Goal: Task Accomplishment & Management: Use online tool/utility

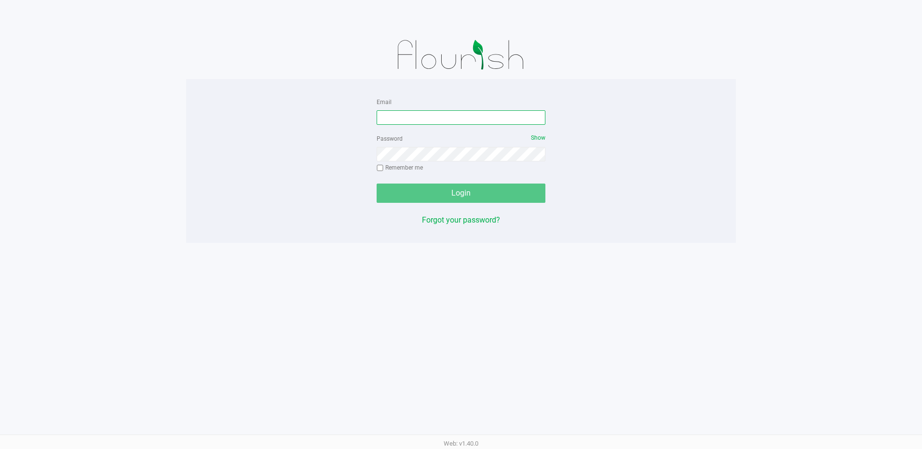
click at [418, 113] on input "Email" at bounding box center [461, 117] width 169 height 14
type input "[EMAIL_ADDRESS][DOMAIN_NAME]"
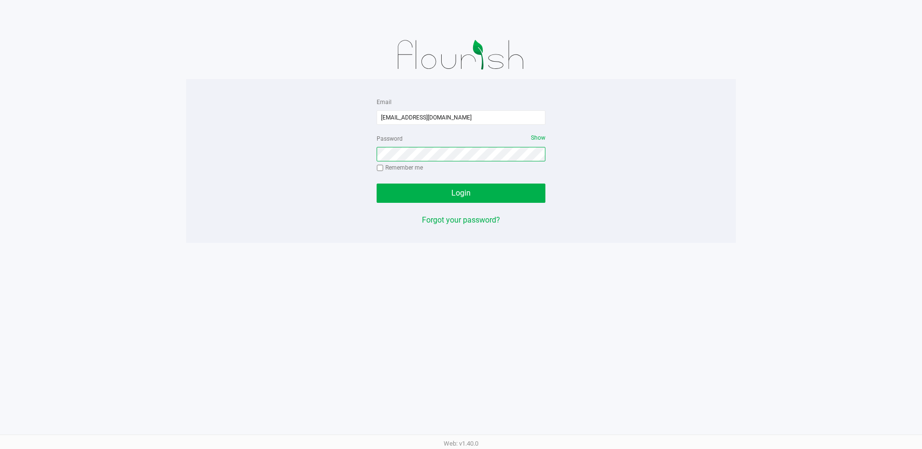
click at [377, 184] on button "Login" at bounding box center [461, 193] width 169 height 19
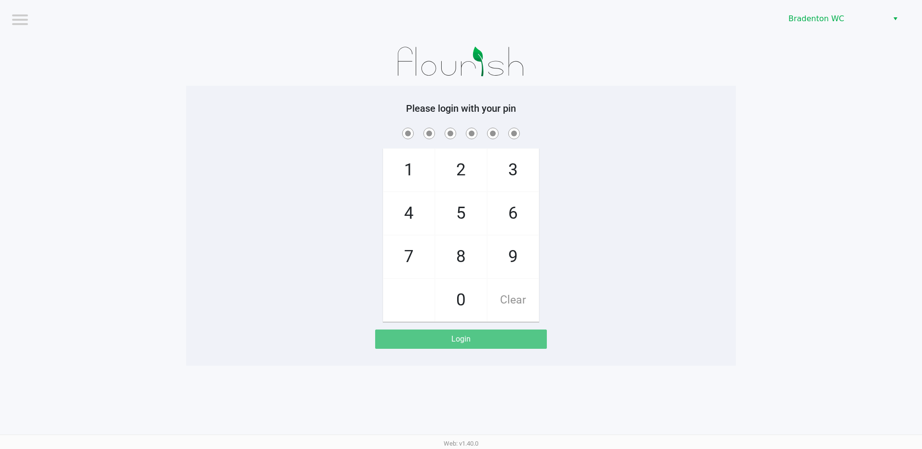
click at [468, 170] on span "2" at bounding box center [460, 170] width 51 height 42
checkbox input "true"
click at [467, 170] on span "2" at bounding box center [460, 170] width 51 height 42
checkbox input "true"
click at [466, 170] on span "2" at bounding box center [460, 170] width 51 height 42
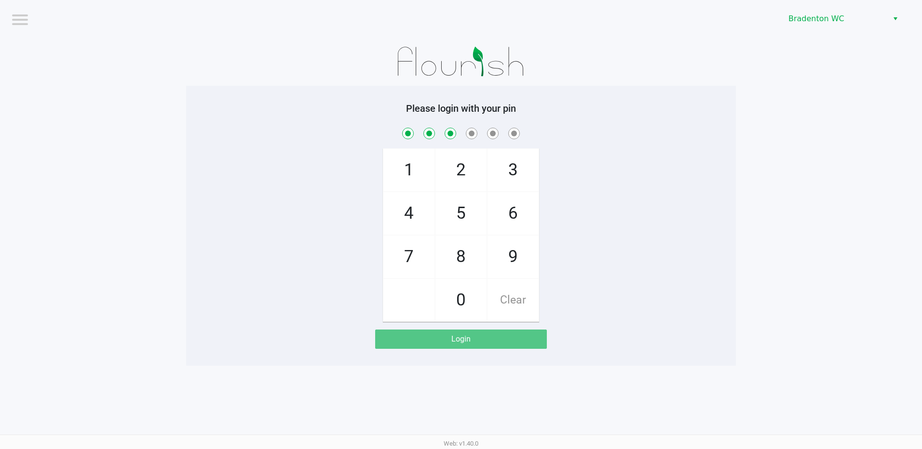
checkbox input "true"
click at [464, 170] on span "2" at bounding box center [460, 170] width 51 height 42
checkbox input "true"
click at [498, 255] on span "9" at bounding box center [512, 257] width 51 height 42
checkbox input "true"
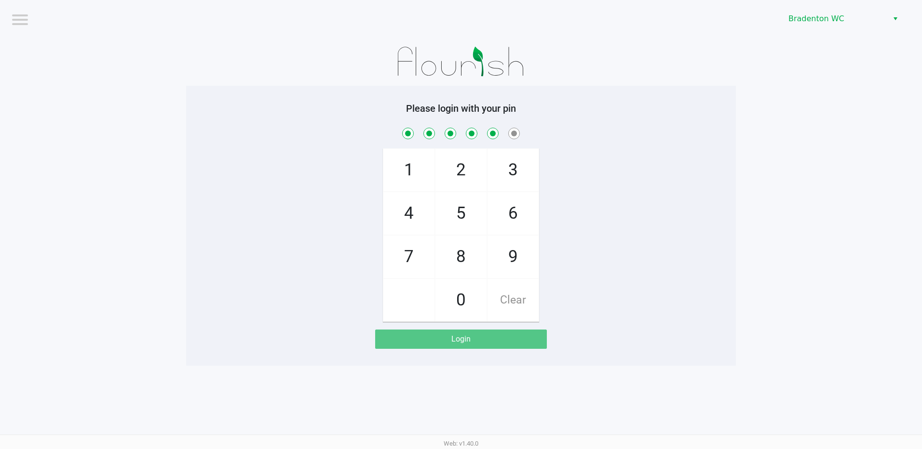
click at [506, 208] on span "6" at bounding box center [512, 213] width 51 height 42
checkbox input "true"
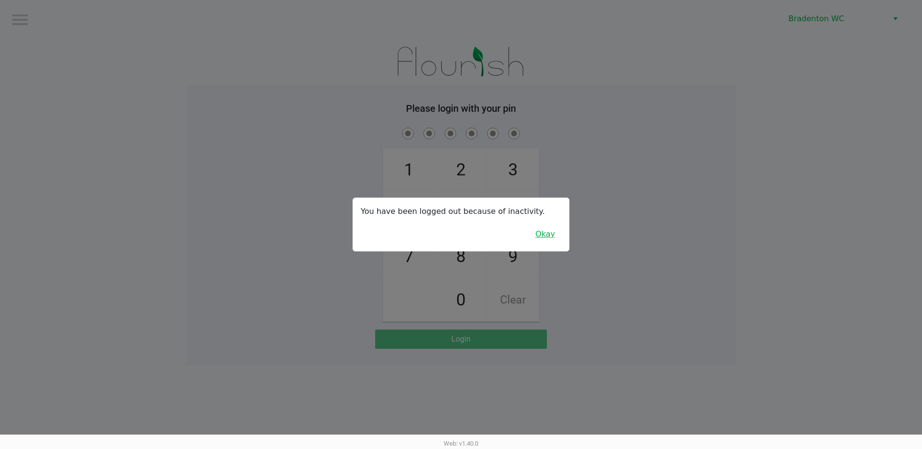
click at [550, 229] on button "Okay" at bounding box center [545, 234] width 32 height 18
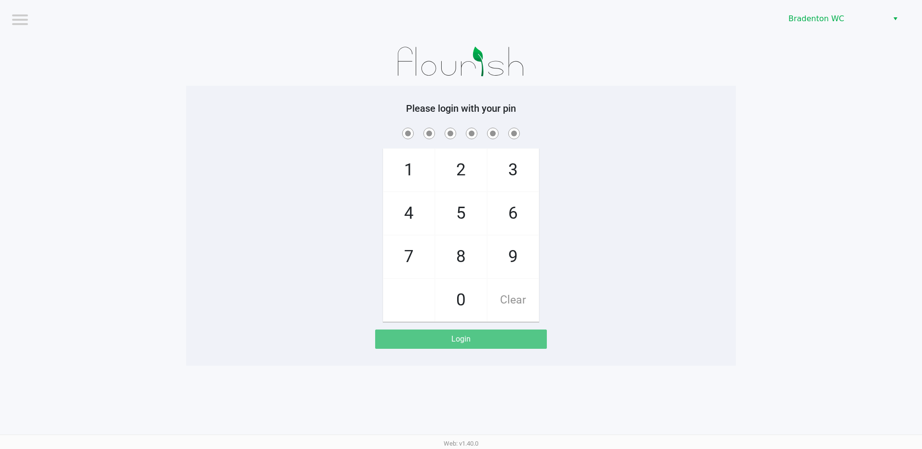
click at [694, 234] on div "1 4 7 2 5 8 0 3 6 9 Clear" at bounding box center [461, 224] width 550 height 196
checkbox input "true"
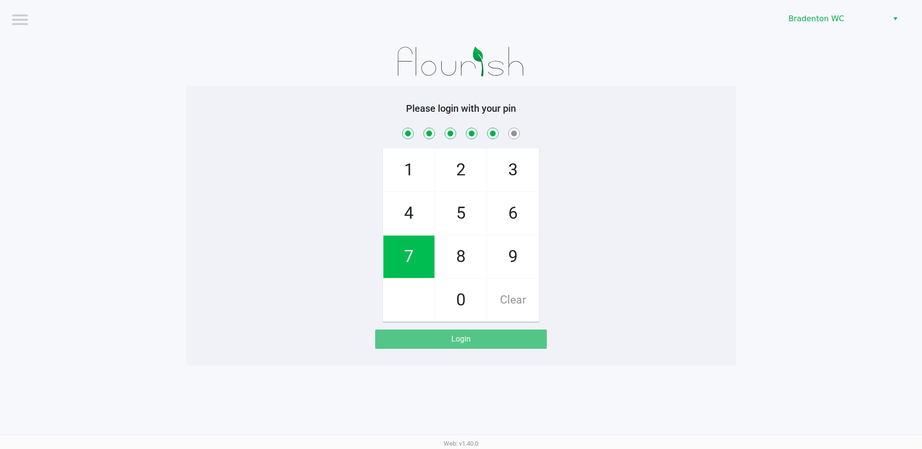
checkbox input "true"
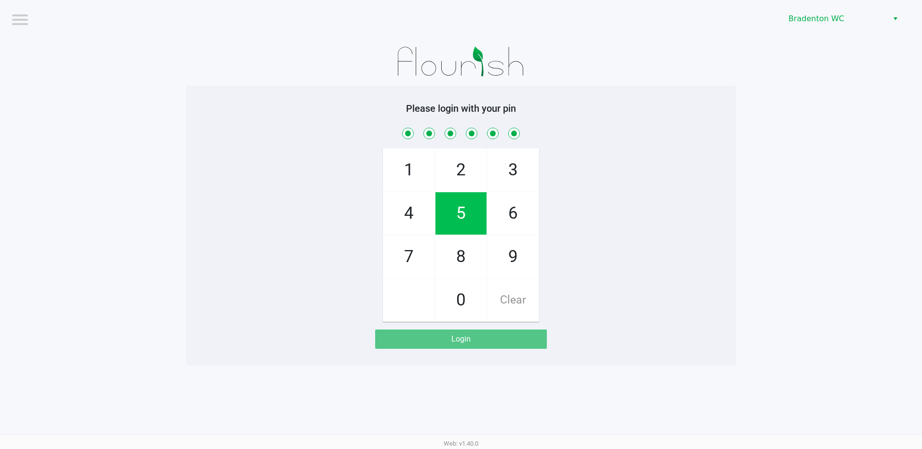
checkbox input "true"
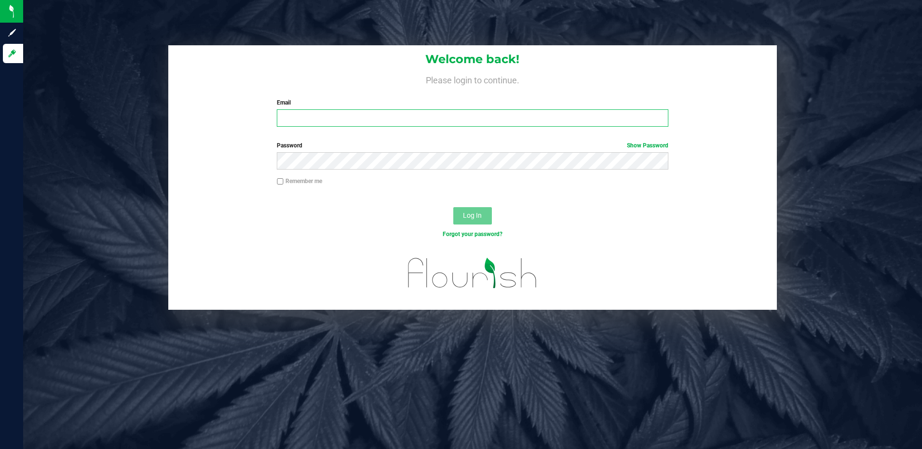
click at [354, 112] on input "Email" at bounding box center [472, 117] width 391 height 17
type input "[EMAIL_ADDRESS][DOMAIN_NAME]"
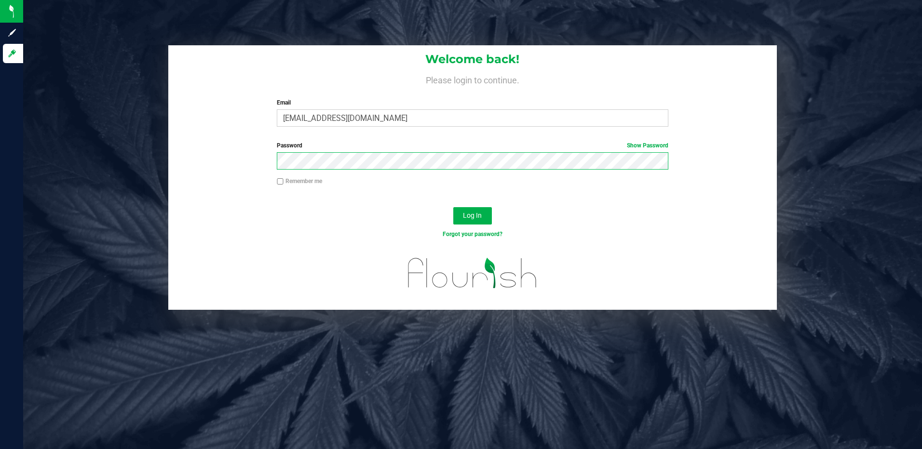
click at [453, 207] on button "Log In" at bounding box center [472, 215] width 39 height 17
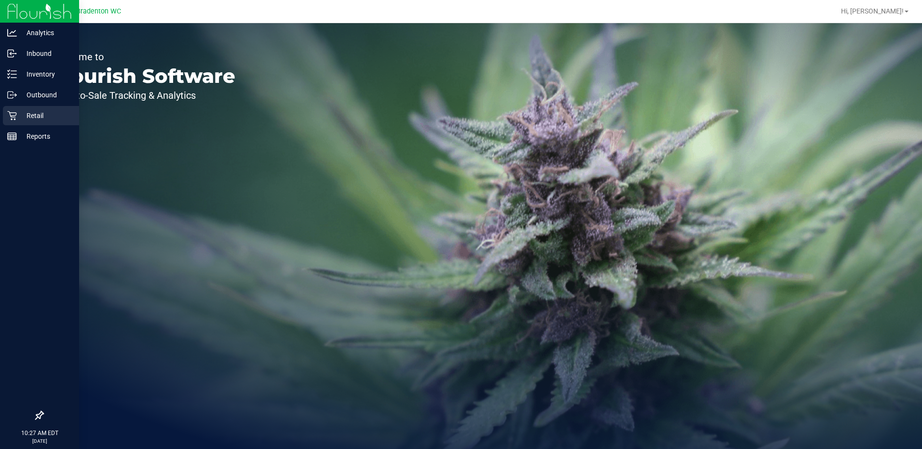
click at [39, 111] on p "Retail" at bounding box center [46, 116] width 58 height 12
